Goal: Transaction & Acquisition: Purchase product/service

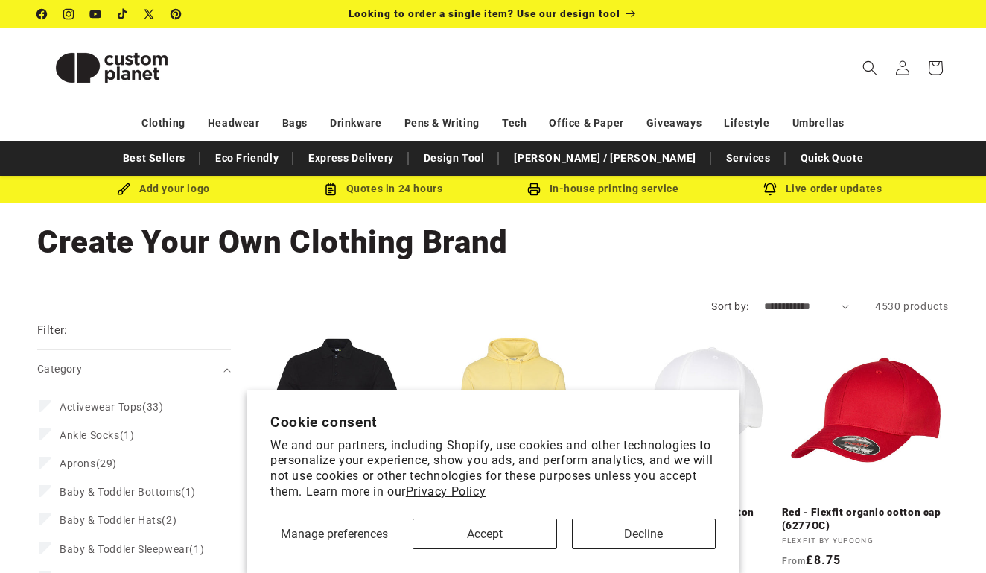
click at [497, 519] on button "Accept" at bounding box center [485, 533] width 144 height 31
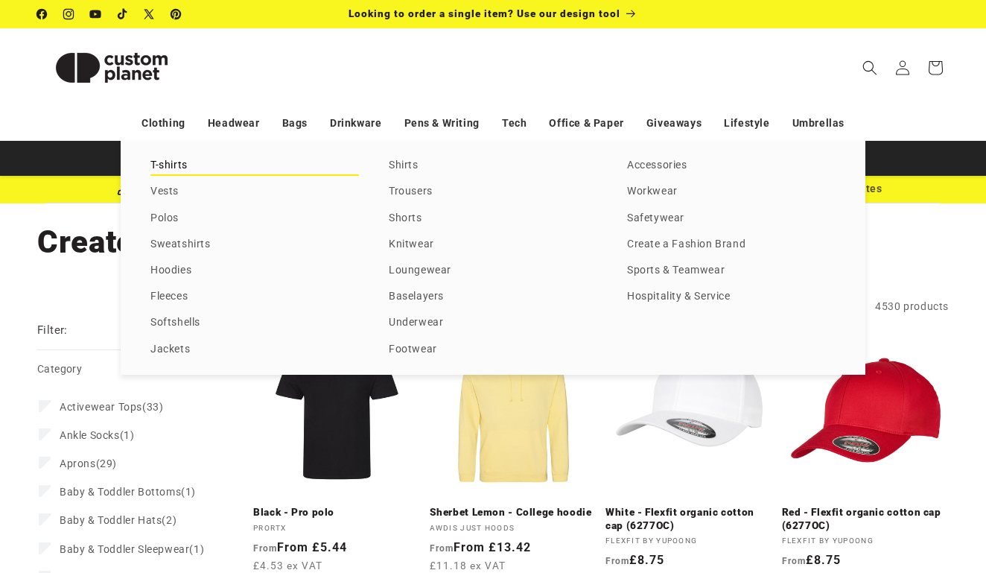
click at [179, 166] on link "T-shirts" at bounding box center [254, 166] width 209 height 20
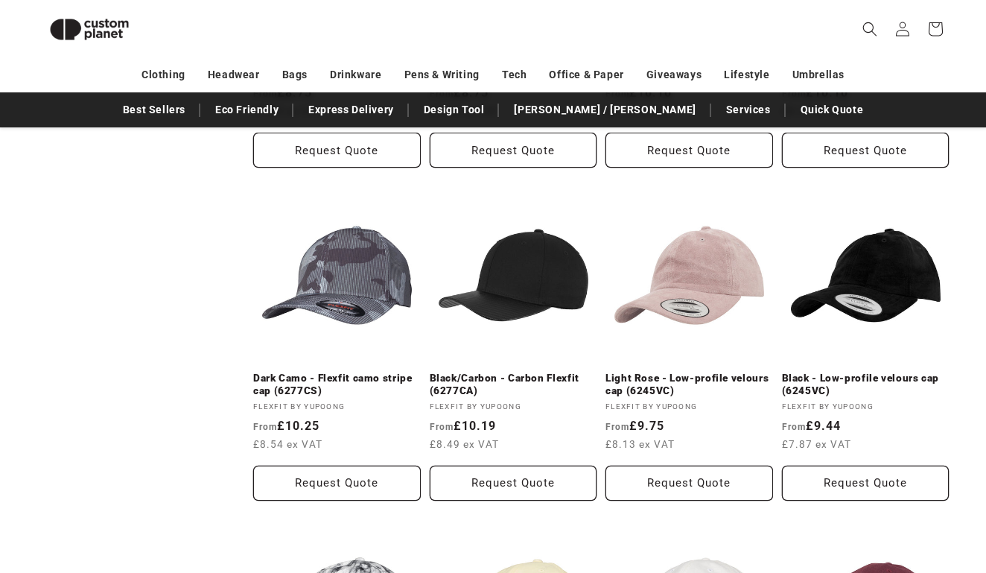
scroll to position [1171, 0]
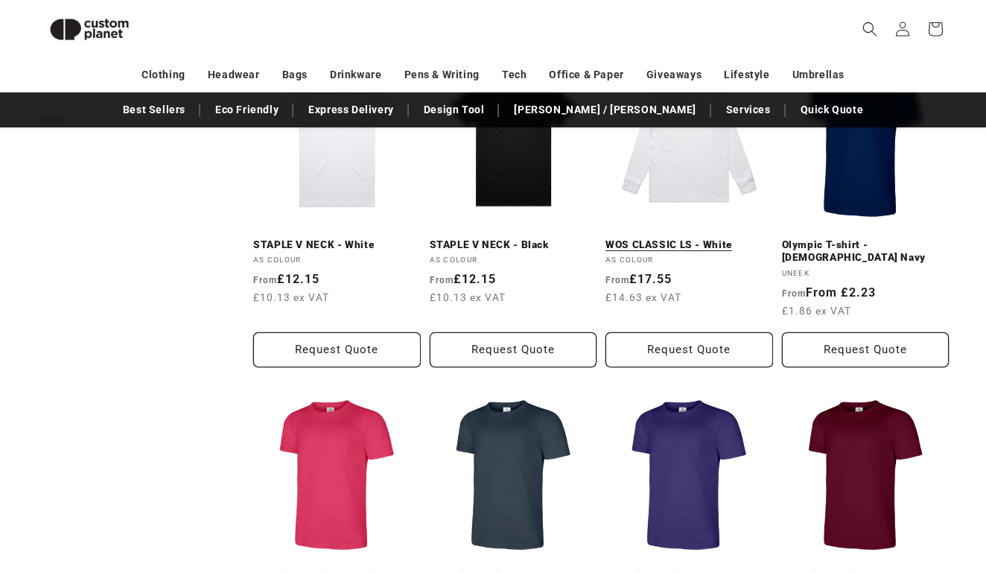
scroll to position [583, 0]
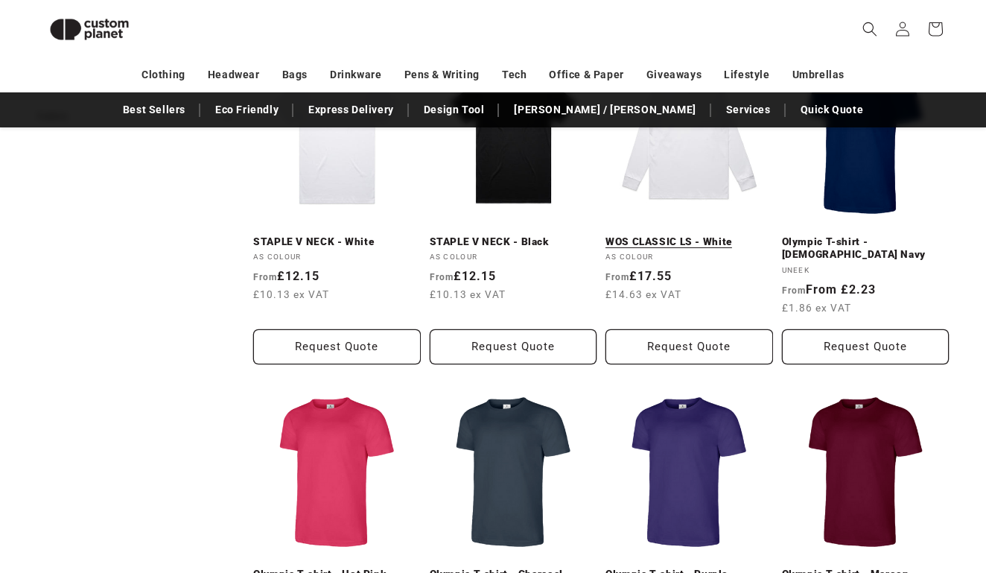
click at [705, 235] on link "WOS CLASSIC LS - White" at bounding box center [689, 241] width 168 height 13
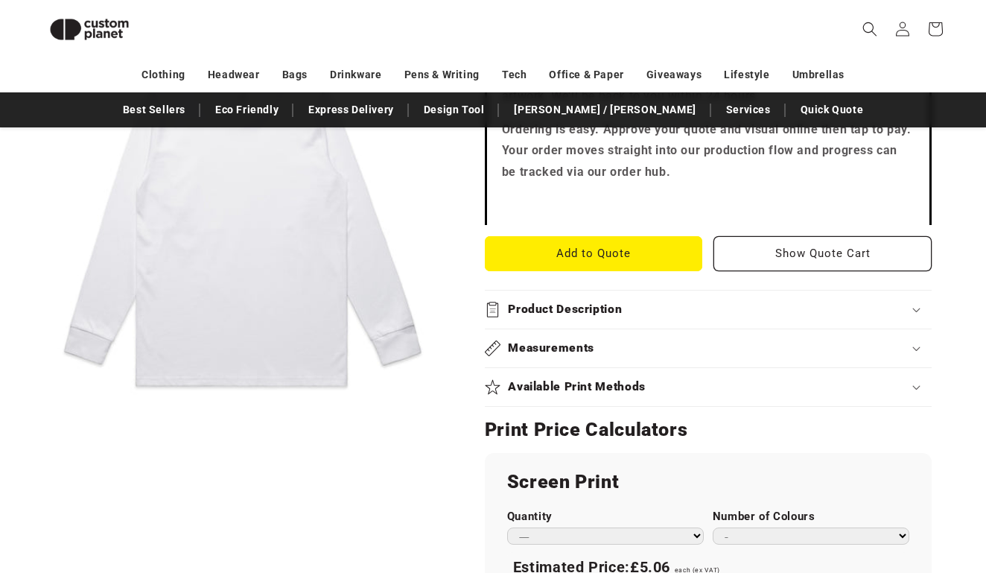
scroll to position [492, 0]
click at [615, 400] on summary "Available Print Methods" at bounding box center [708, 386] width 447 height 38
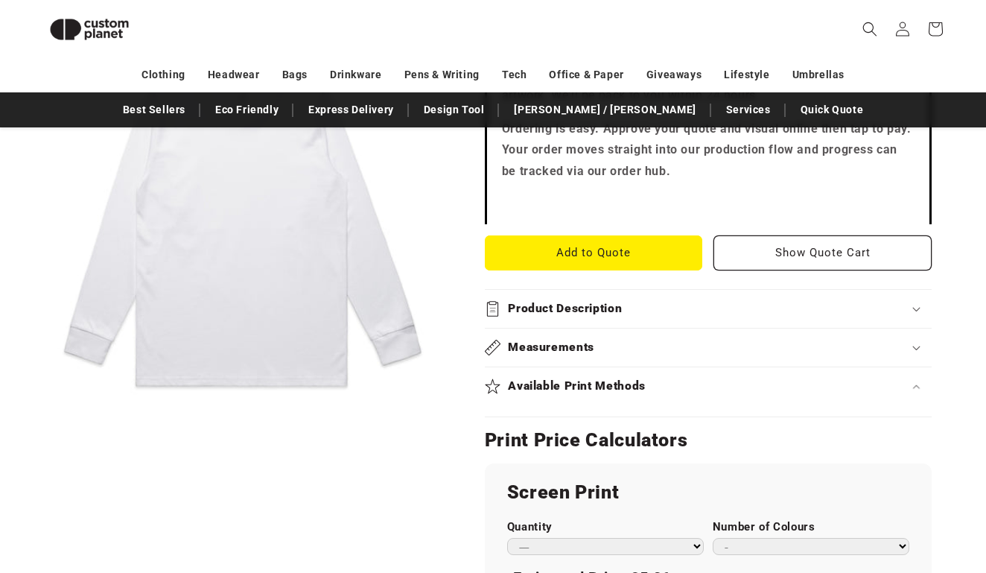
click at [620, 384] on h2 "Available Print Methods" at bounding box center [577, 386] width 138 height 16
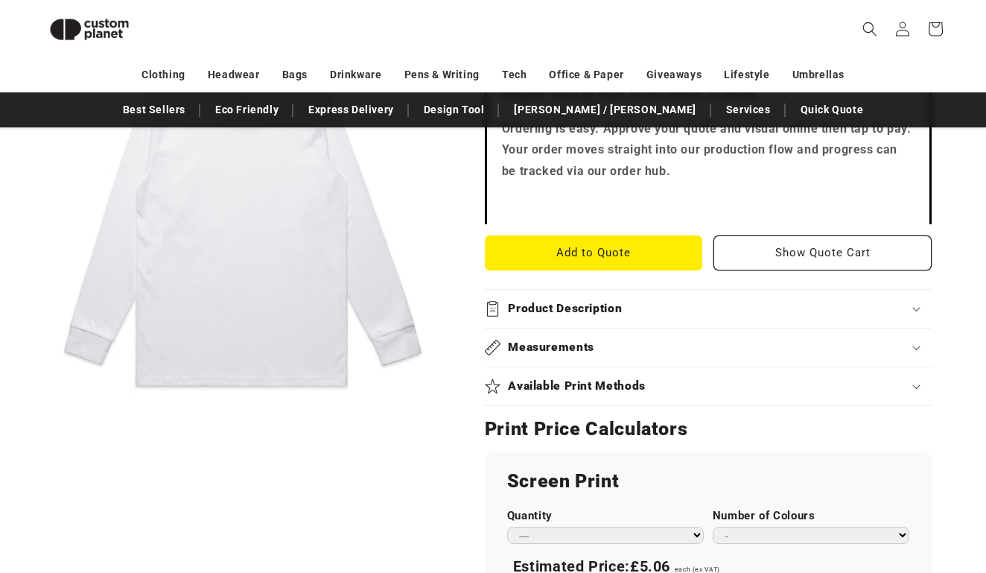
click at [672, 367] on summary "Available Print Methods" at bounding box center [708, 386] width 447 height 38
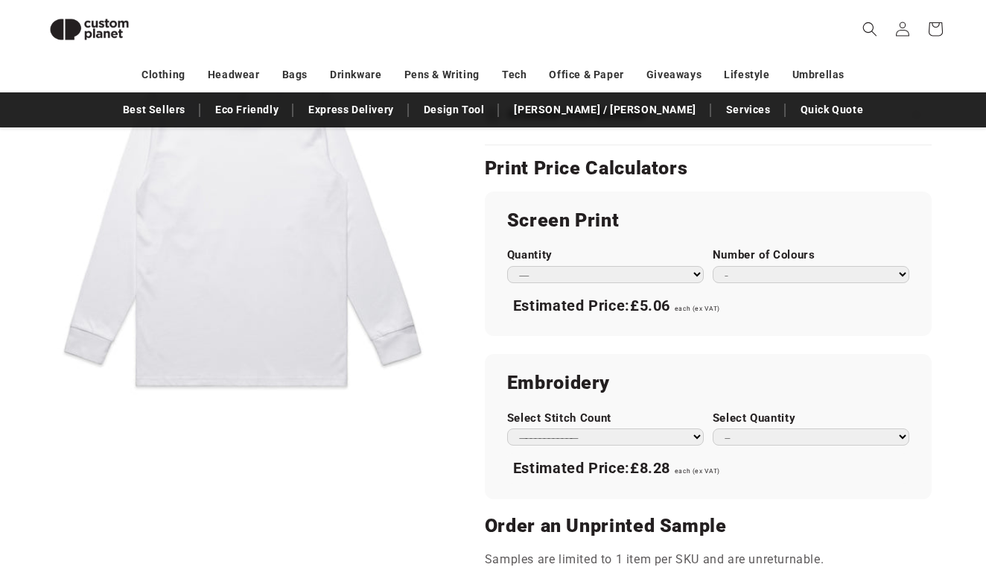
scroll to position [769, 0]
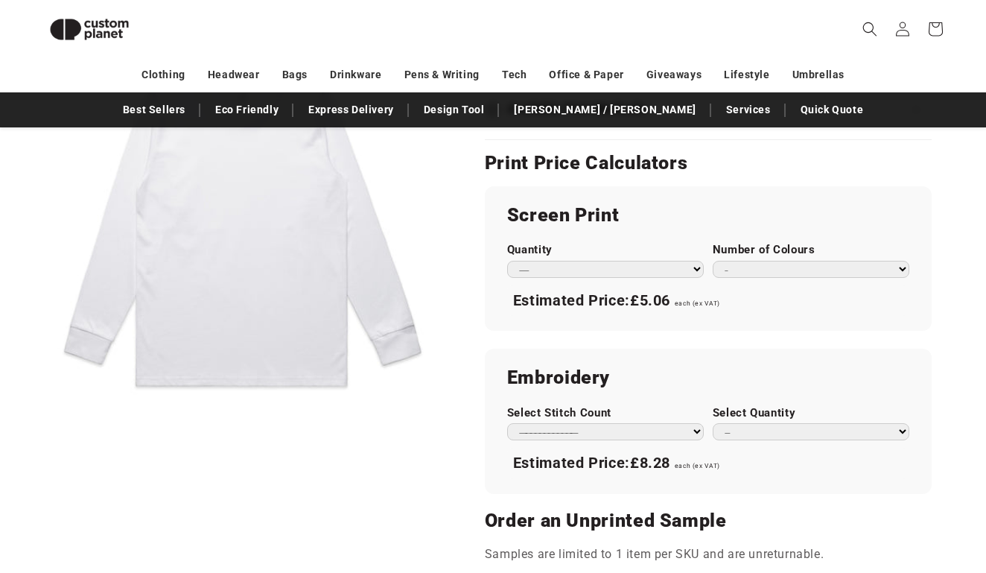
click at [737, 423] on select "** ** *** *** *** **** **** ****" at bounding box center [811, 431] width 197 height 17
click at [752, 414] on div "Select Quantity ** ** *** *** *** **** **** ****" at bounding box center [811, 423] width 197 height 34
select select "**"
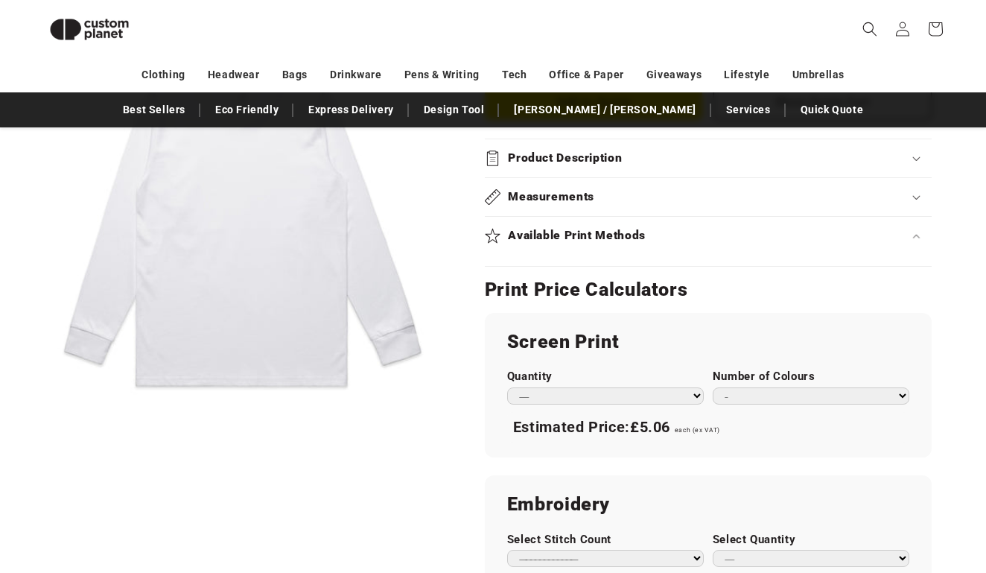
scroll to position [642, 0]
click at [754, 387] on select "* * * * * * *" at bounding box center [811, 395] width 197 height 17
select select "*"
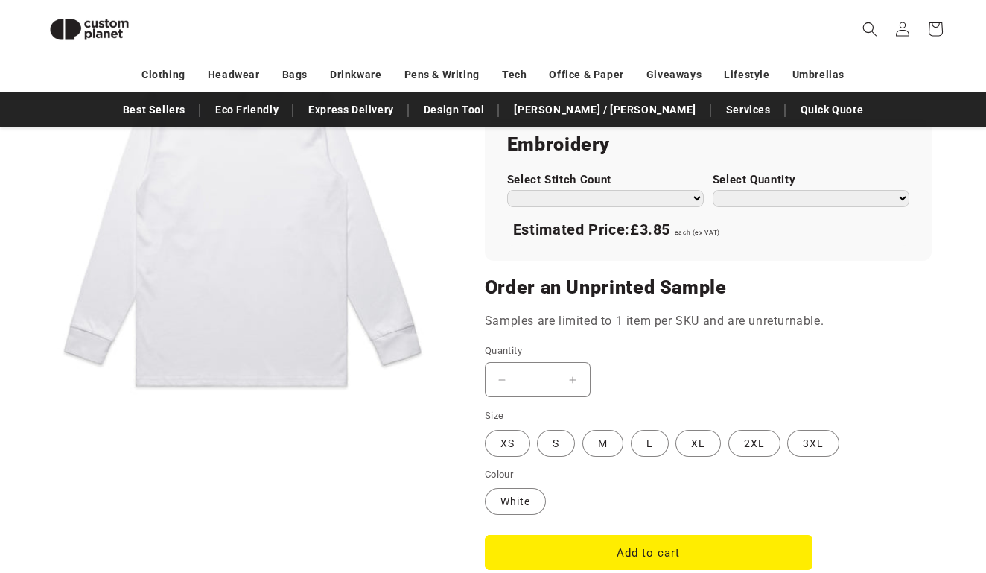
scroll to position [1003, 0]
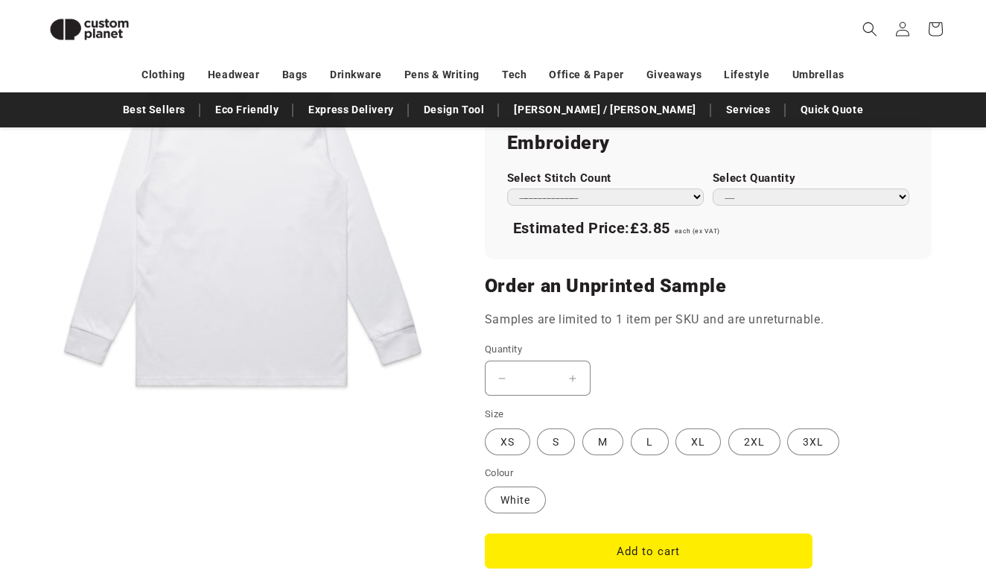
select select "*"
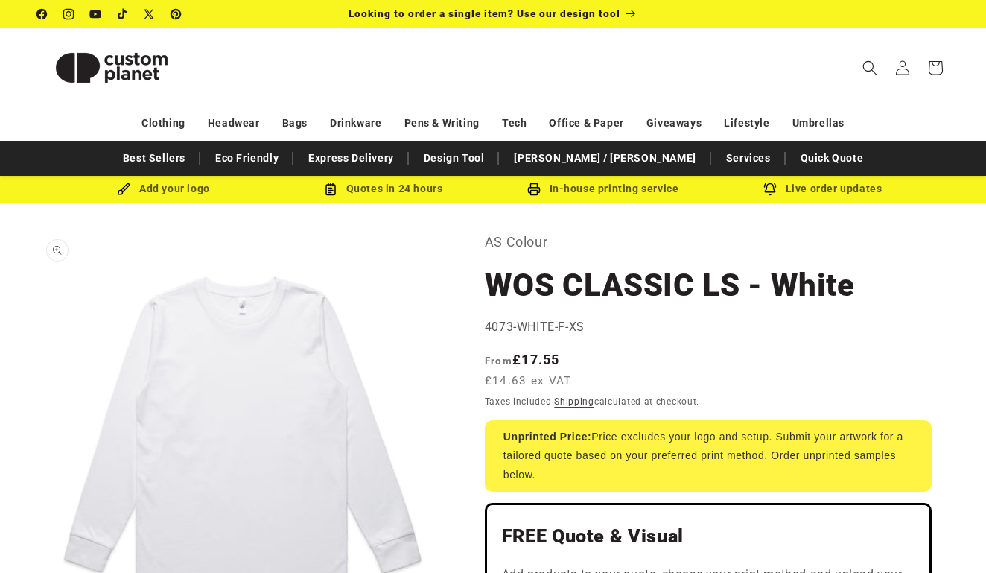
scroll to position [0, 0]
click at [121, 187] on img at bounding box center [123, 188] width 13 height 13
click at [155, 187] on div "Add your logo" at bounding box center [164, 188] width 220 height 19
click at [174, 188] on div "Add your logo" at bounding box center [164, 188] width 220 height 19
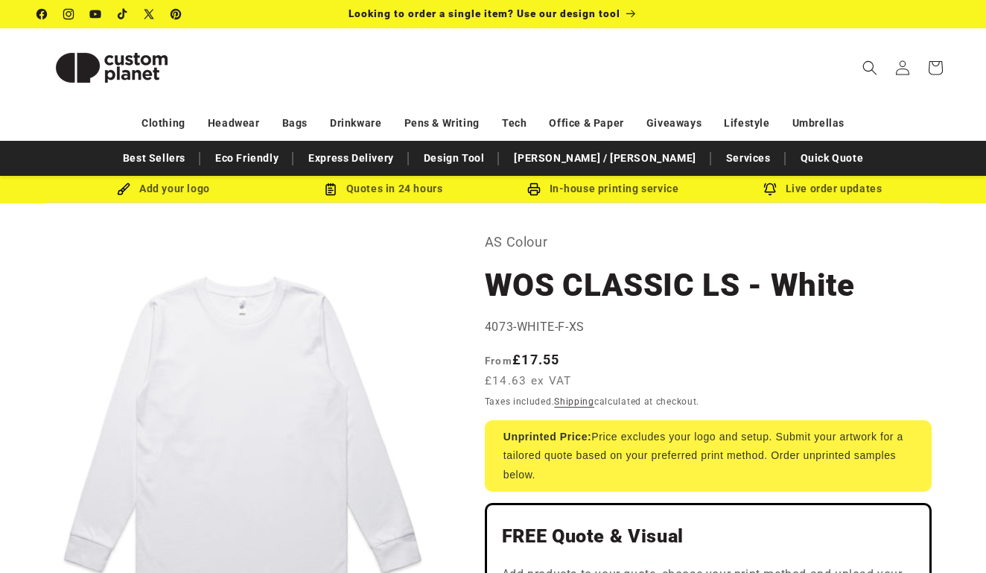
click at [175, 188] on div "Add your logo" at bounding box center [164, 188] width 220 height 19
click at [166, 182] on div "Add your logo" at bounding box center [164, 188] width 220 height 19
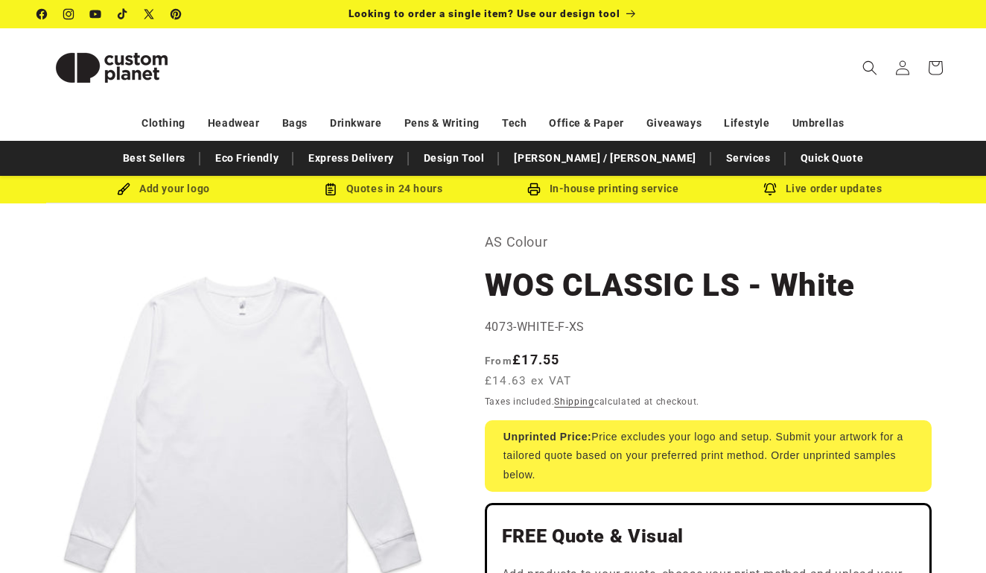
click at [230, 193] on div "Add your logo" at bounding box center [164, 188] width 220 height 19
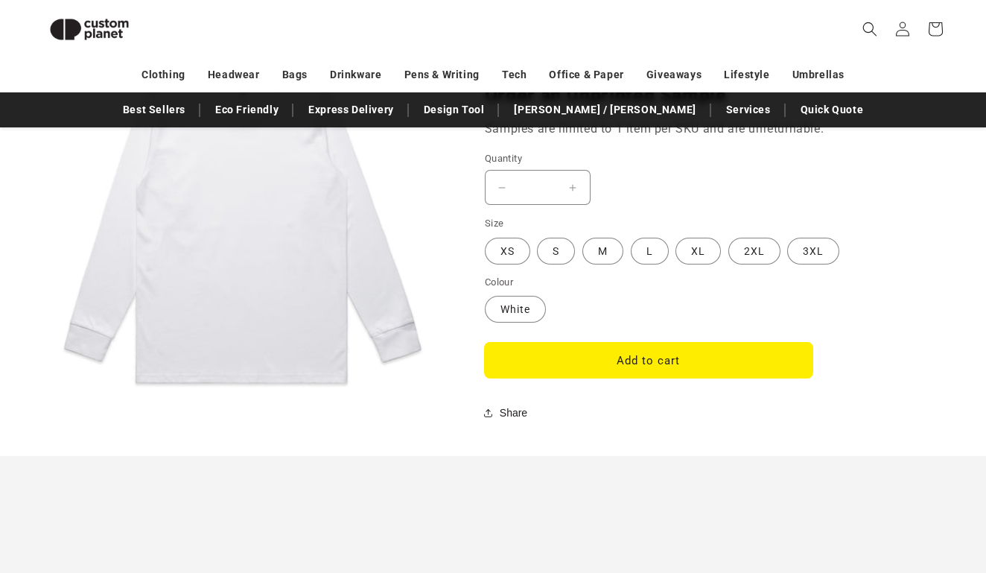
scroll to position [1194, 0]
click at [585, 356] on button "Add to cart" at bounding box center [649, 360] width 328 height 35
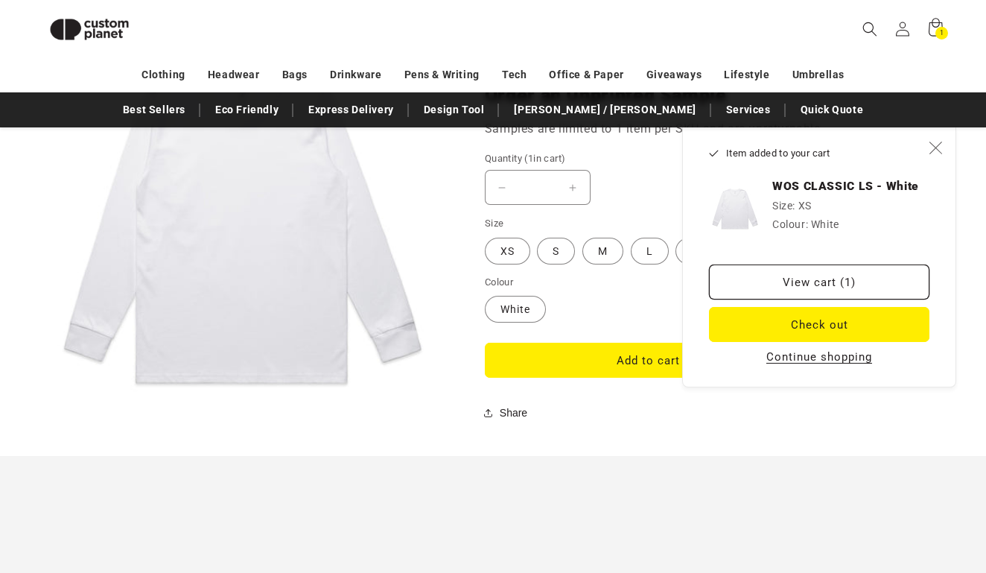
click at [930, 155] on span "Close" at bounding box center [935, 147] width 15 height 15
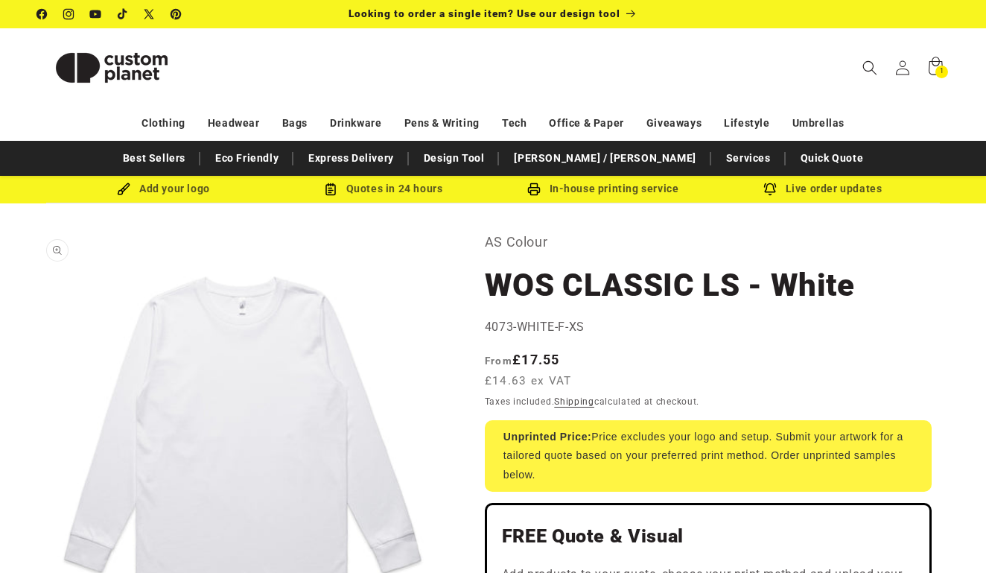
scroll to position [14, 0]
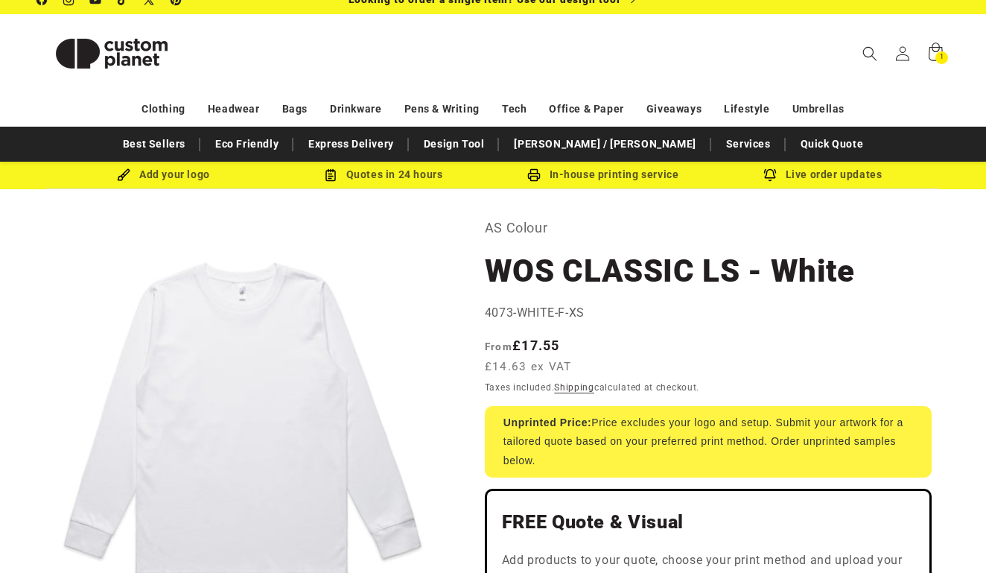
click at [124, 178] on img at bounding box center [123, 174] width 13 height 13
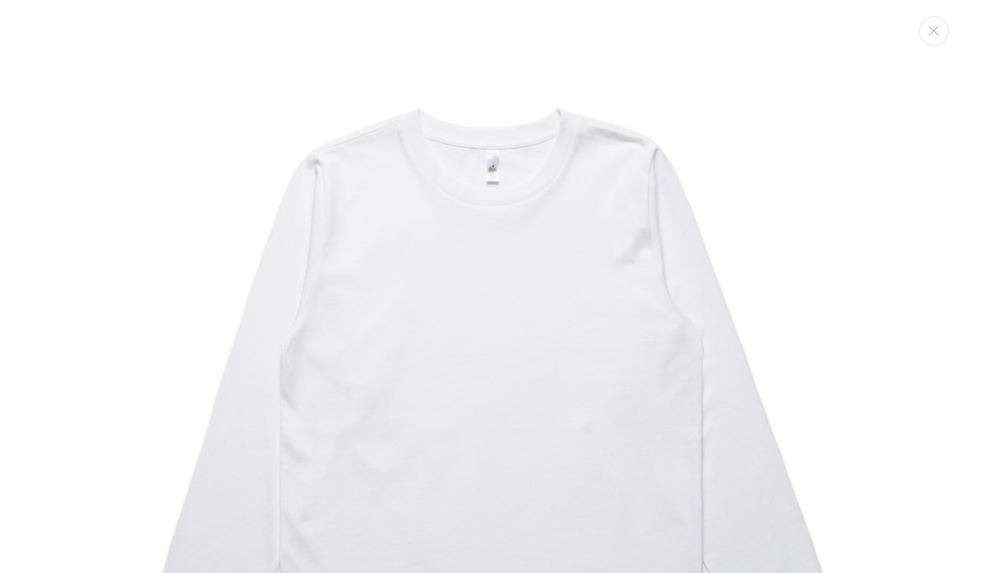
scroll to position [0, 0]
click at [925, 45] on div "Media gallery" at bounding box center [493, 286] width 986 height 573
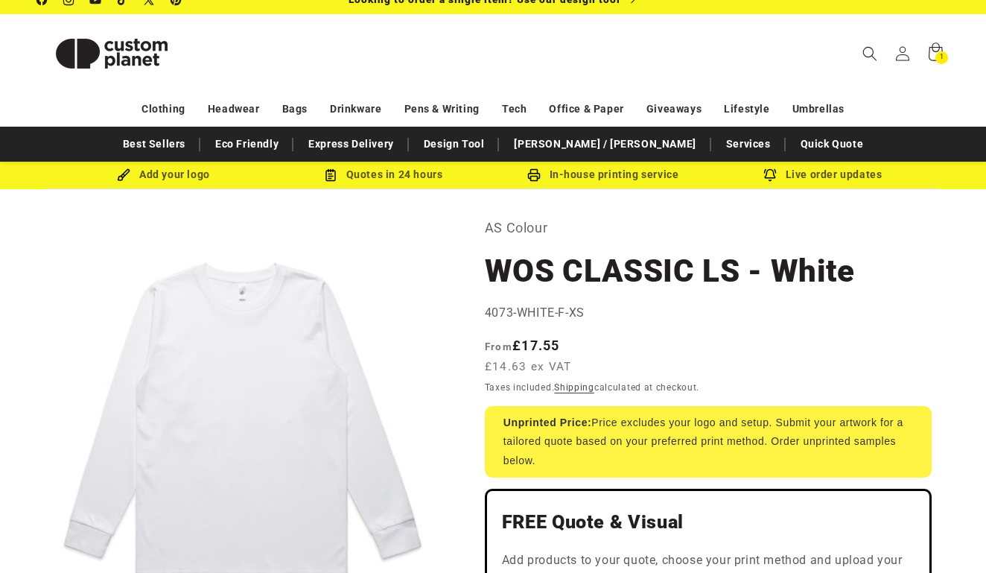
scroll to position [354, 0]
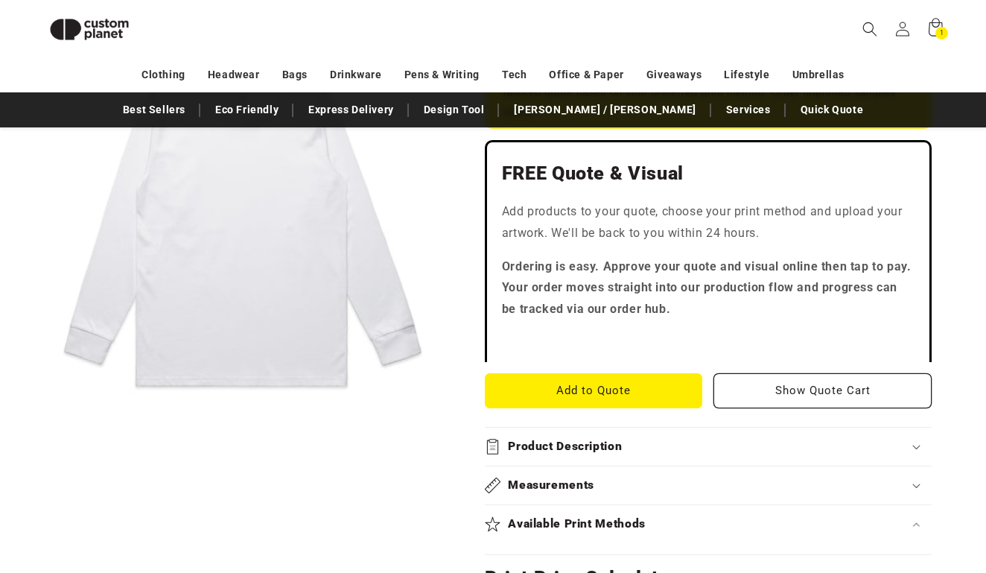
click at [37, 433] on button "Open media 1 in modal" at bounding box center [37, 433] width 0 height 0
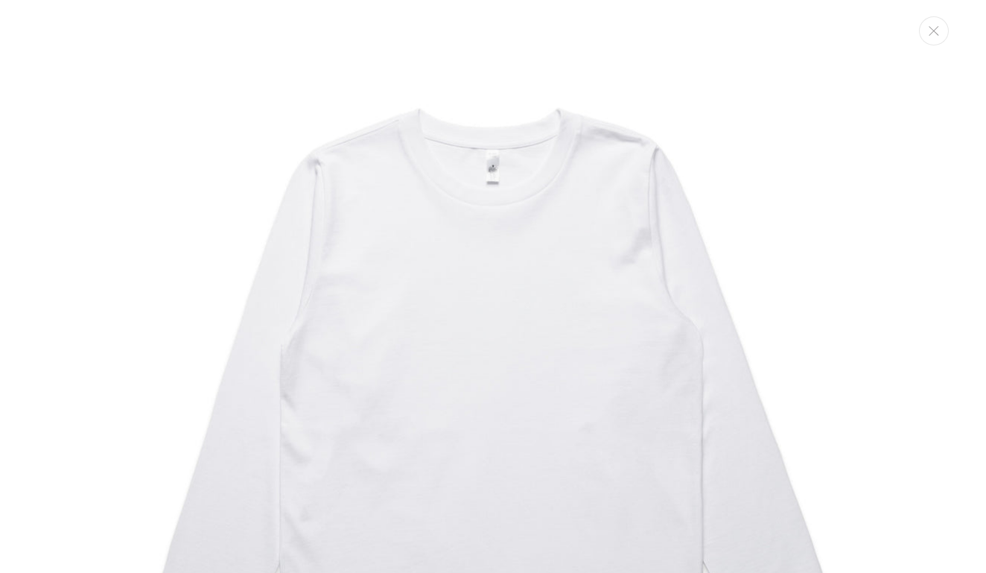
scroll to position [0, 0]
